Goal: Task Accomplishment & Management: Use online tool/utility

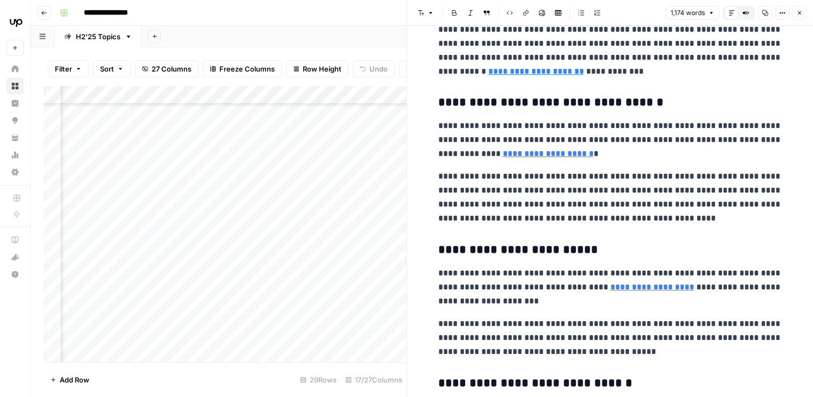
scroll to position [302, 0]
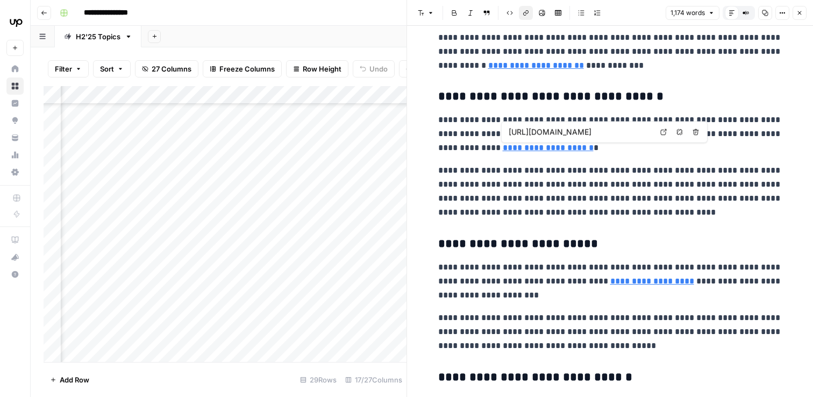
click at [532, 149] on link "**********" at bounding box center [548, 148] width 91 height 8
click at [543, 131] on input "[URL][DOMAIN_NAME]" at bounding box center [580, 132] width 143 height 11
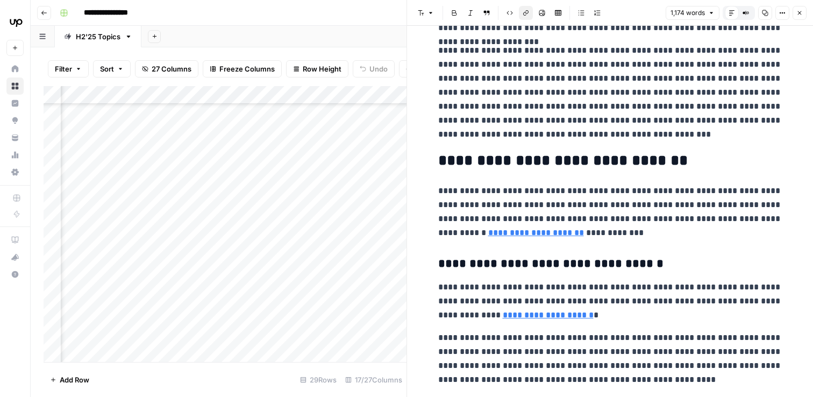
scroll to position [0, 0]
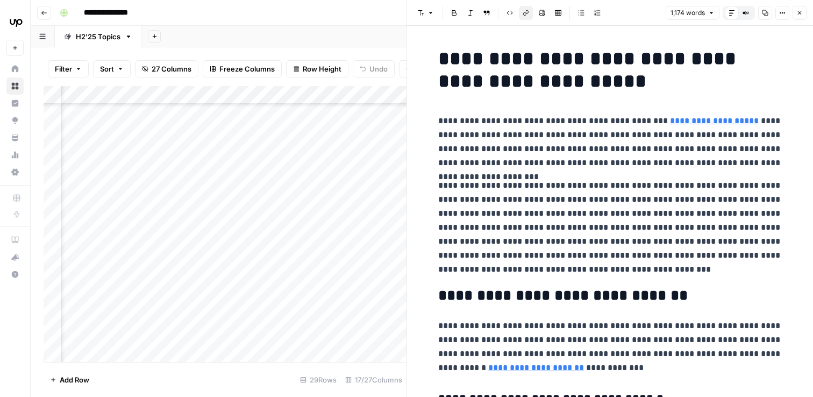
click at [311, 41] on div "Add Sheet" at bounding box center [477, 37] width 672 height 22
click at [797, 15] on icon "button" at bounding box center [799, 13] width 6 height 6
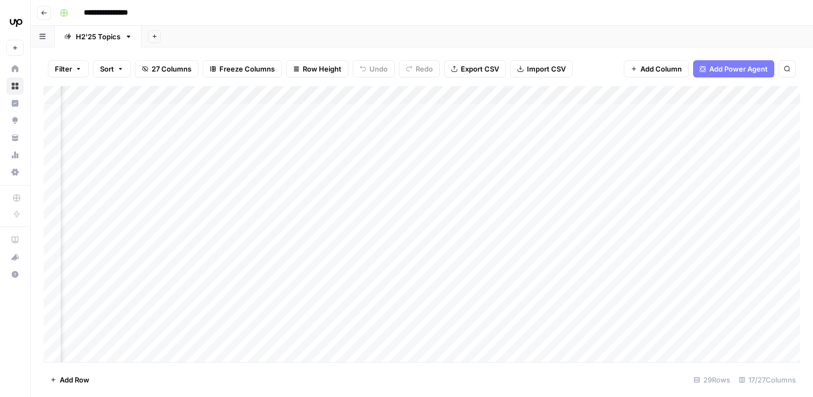
scroll to position [0, 92]
type input "**********"
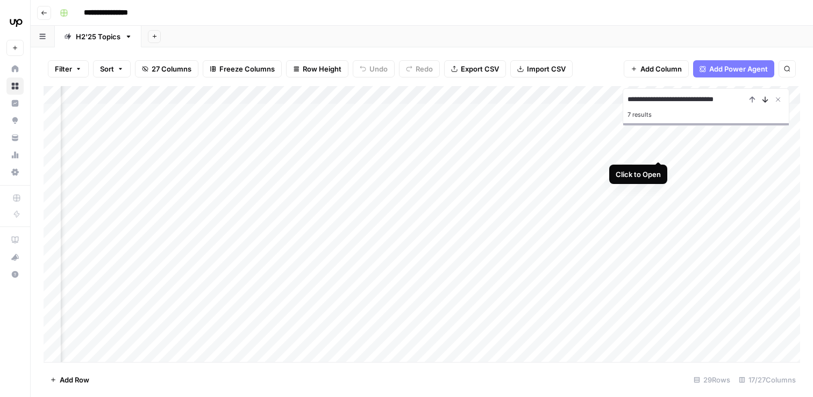
click at [765, 101] on icon "Next Result" at bounding box center [765, 99] width 9 height 9
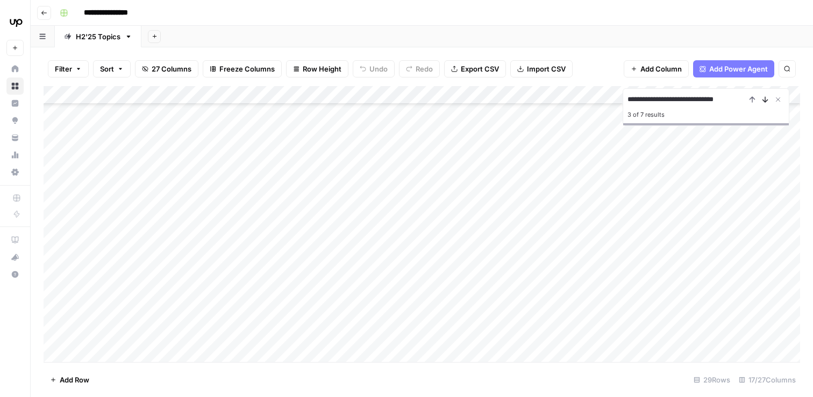
scroll to position [189, 0]
click at [765, 101] on icon "Next Result" at bounding box center [765, 99] width 9 height 9
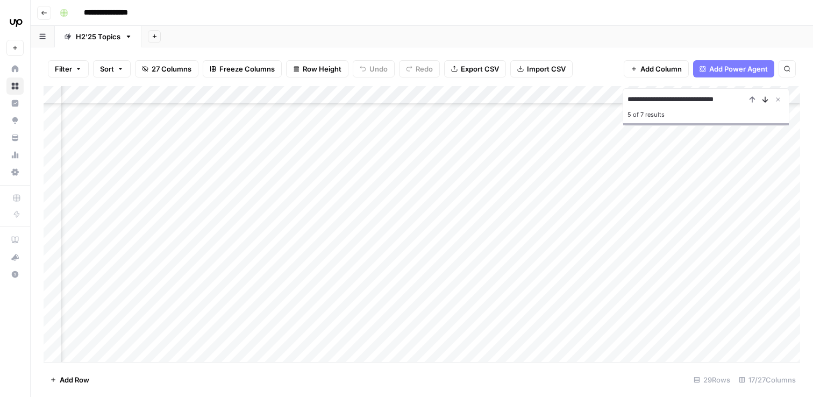
scroll to position [189, 832]
click at [765, 101] on icon "Next Result" at bounding box center [765, 99] width 9 height 9
click at [766, 103] on icon "Next Result" at bounding box center [765, 99] width 9 height 9
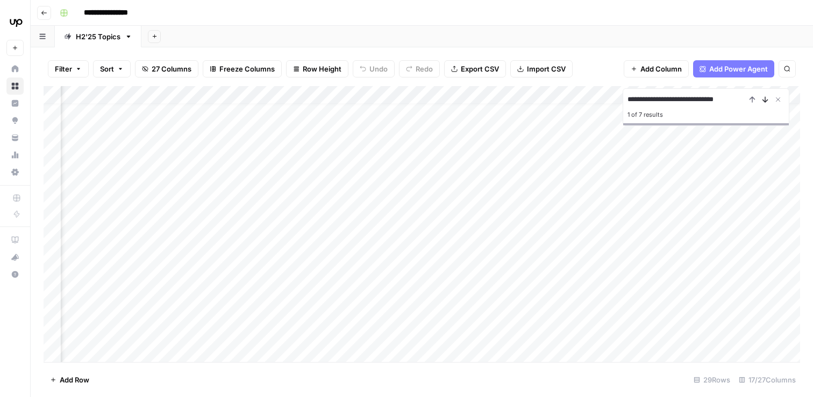
click at [764, 103] on icon "Next Result" at bounding box center [765, 99] width 9 height 9
click at [548, 231] on div "Add Column" at bounding box center [422, 224] width 757 height 276
click at [327, 225] on div "Add Column" at bounding box center [422, 224] width 757 height 276
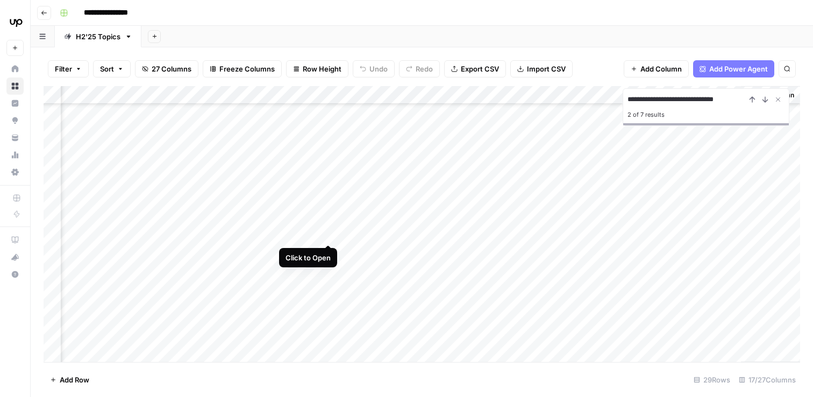
scroll to position [308, 981]
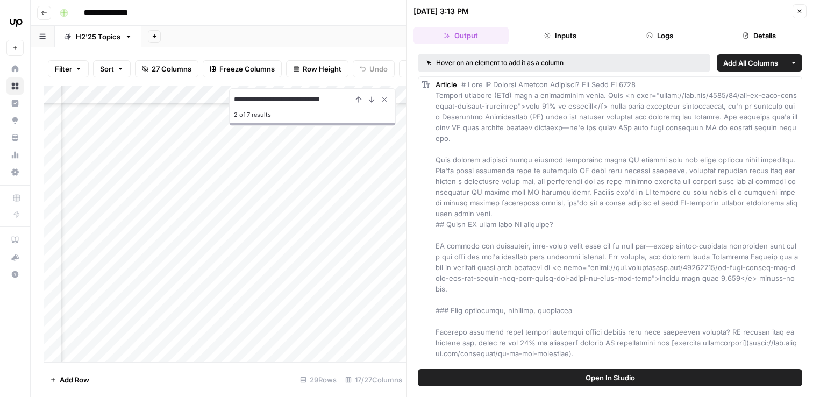
click at [799, 9] on icon "button" at bounding box center [799, 11] width 6 height 6
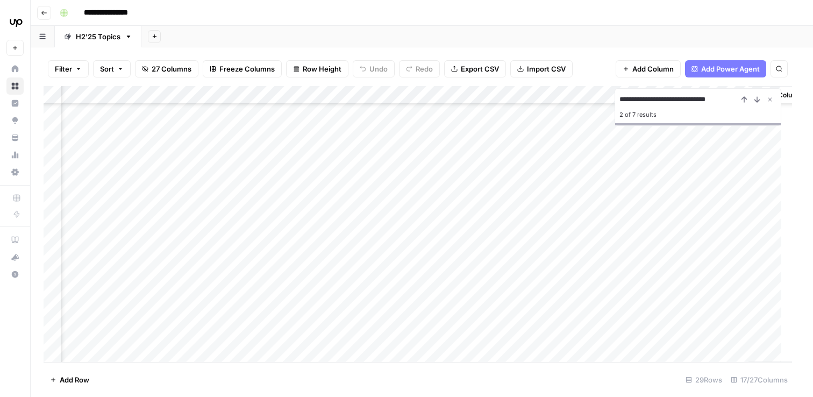
scroll to position [308, 976]
click at [533, 221] on div "Add Column" at bounding box center [422, 224] width 757 height 276
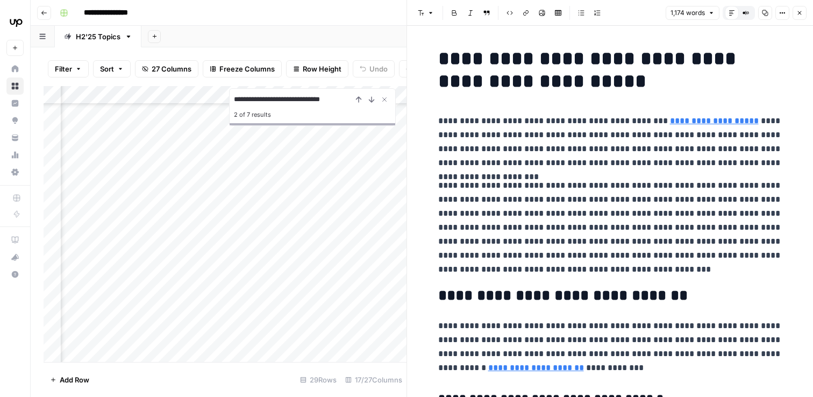
click at [798, 15] on icon "button" at bounding box center [799, 13] width 6 height 6
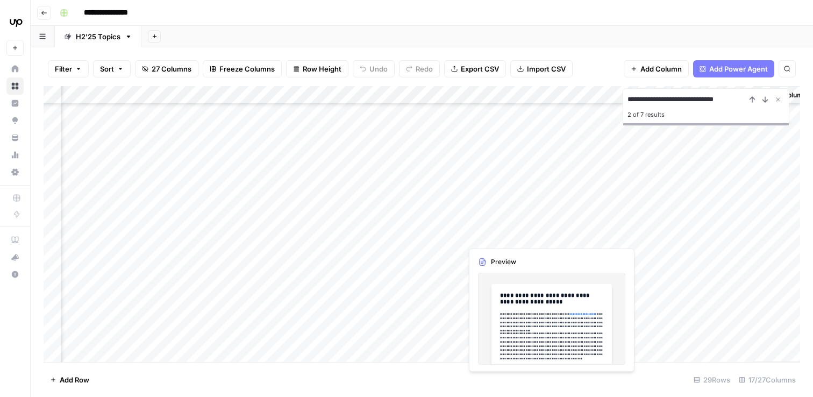
scroll to position [282, 976]
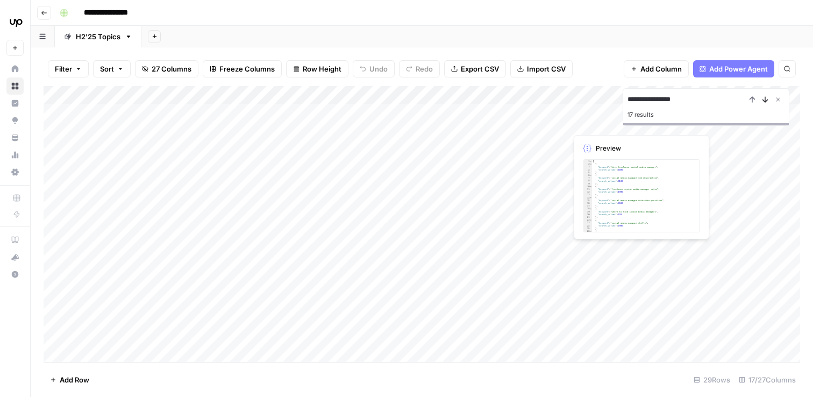
click at [765, 103] on icon "Next Result" at bounding box center [765, 99] width 9 height 9
click at [765, 102] on icon "Next Result" at bounding box center [765, 99] width 5 height 5
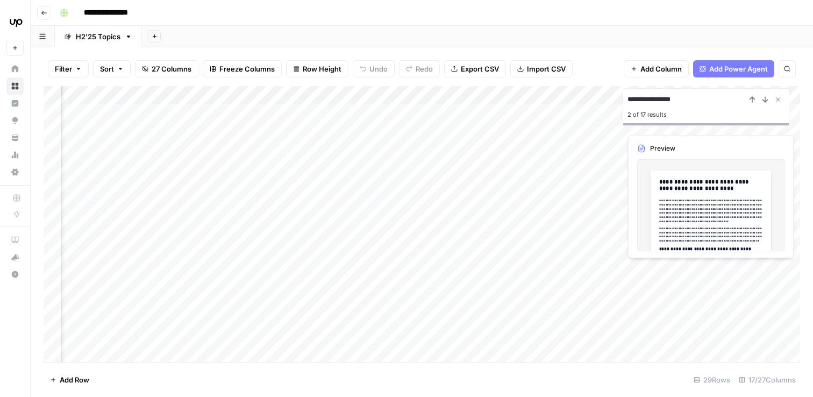
click at [708, 97] on input "**********" at bounding box center [686, 99] width 118 height 13
type input "**********"
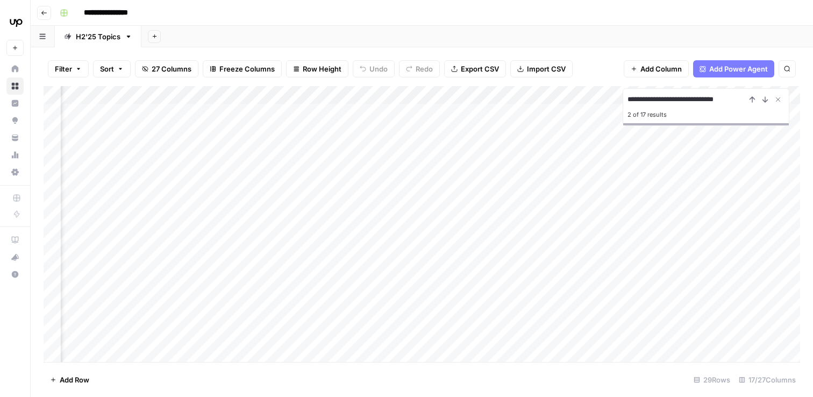
scroll to position [0, 603]
click at [769, 99] on icon "Next Result" at bounding box center [765, 99] width 9 height 9
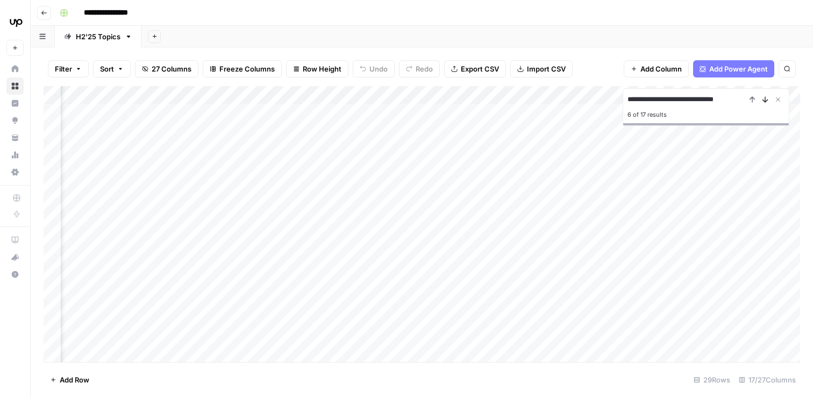
scroll to position [0, 603]
click at [769, 99] on icon "Next Result" at bounding box center [765, 99] width 9 height 9
click at [596, 169] on div "Add Column" at bounding box center [422, 224] width 757 height 276
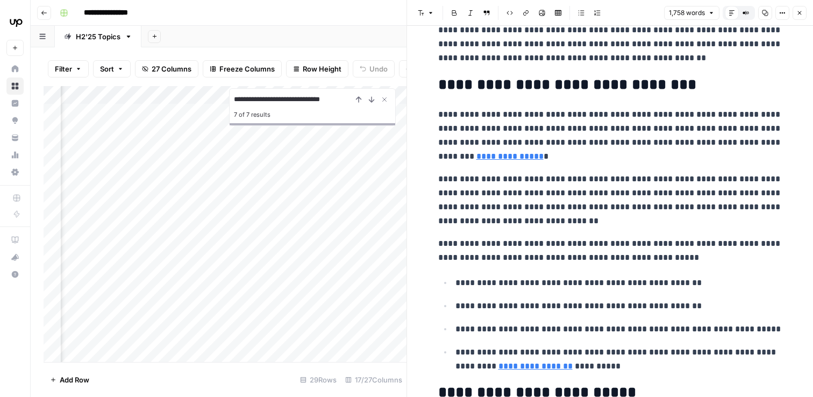
scroll to position [580, 0]
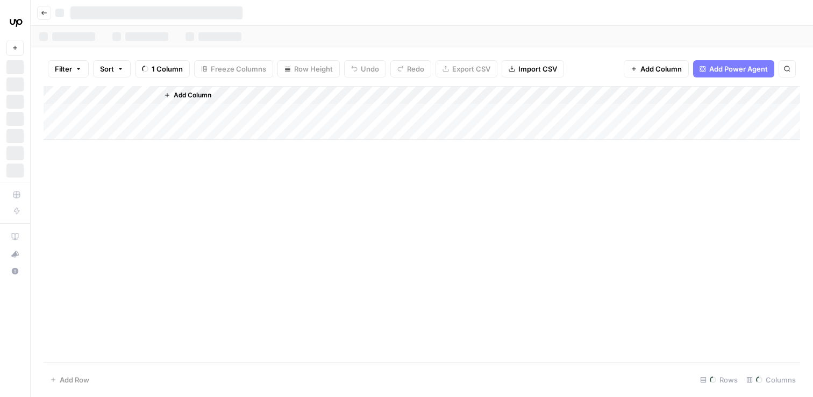
scroll to position [411, 998]
